Goal: Task Accomplishment & Management: Complete application form

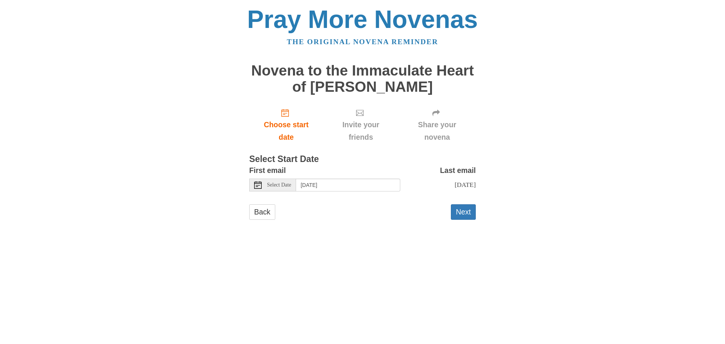
click at [280, 186] on span "Select Date" at bounding box center [279, 184] width 24 height 5
click at [465, 214] on button "Next" at bounding box center [463, 211] width 25 height 15
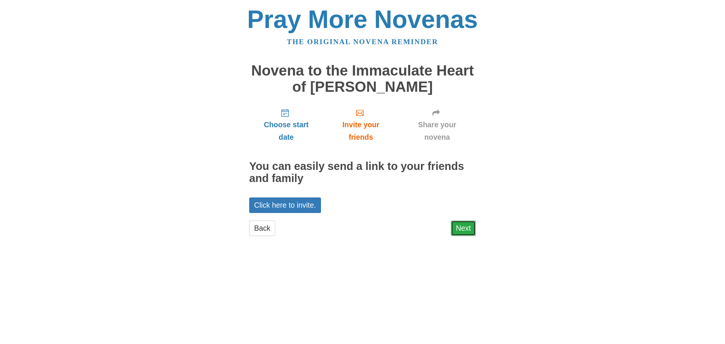
click at [463, 227] on link "Next" at bounding box center [463, 228] width 25 height 15
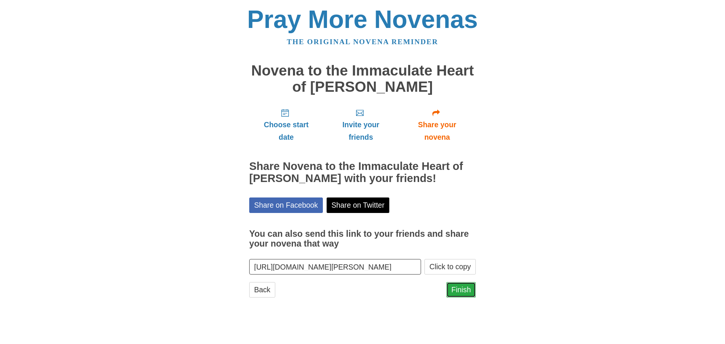
click at [458, 290] on link "Finish" at bounding box center [460, 289] width 29 height 15
